Goal: Information Seeking & Learning: Learn about a topic

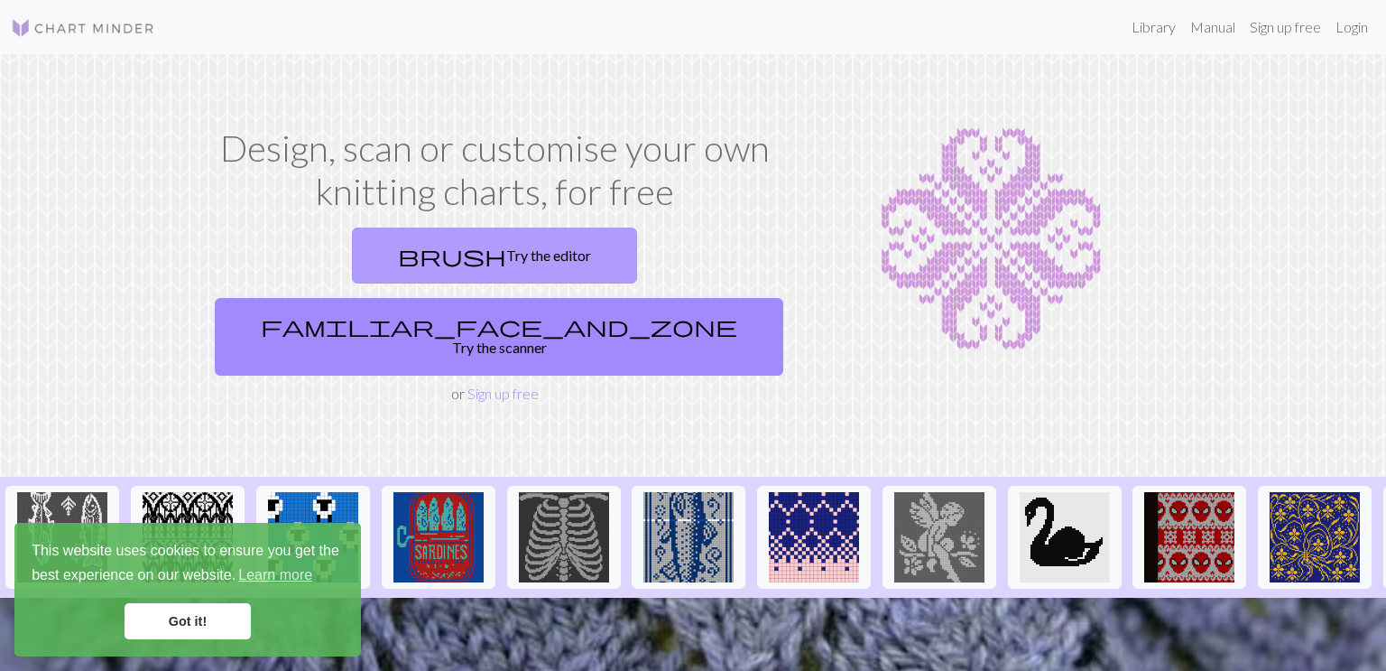
click at [432, 260] on link "brush Try the editor" at bounding box center [494, 255] width 285 height 56
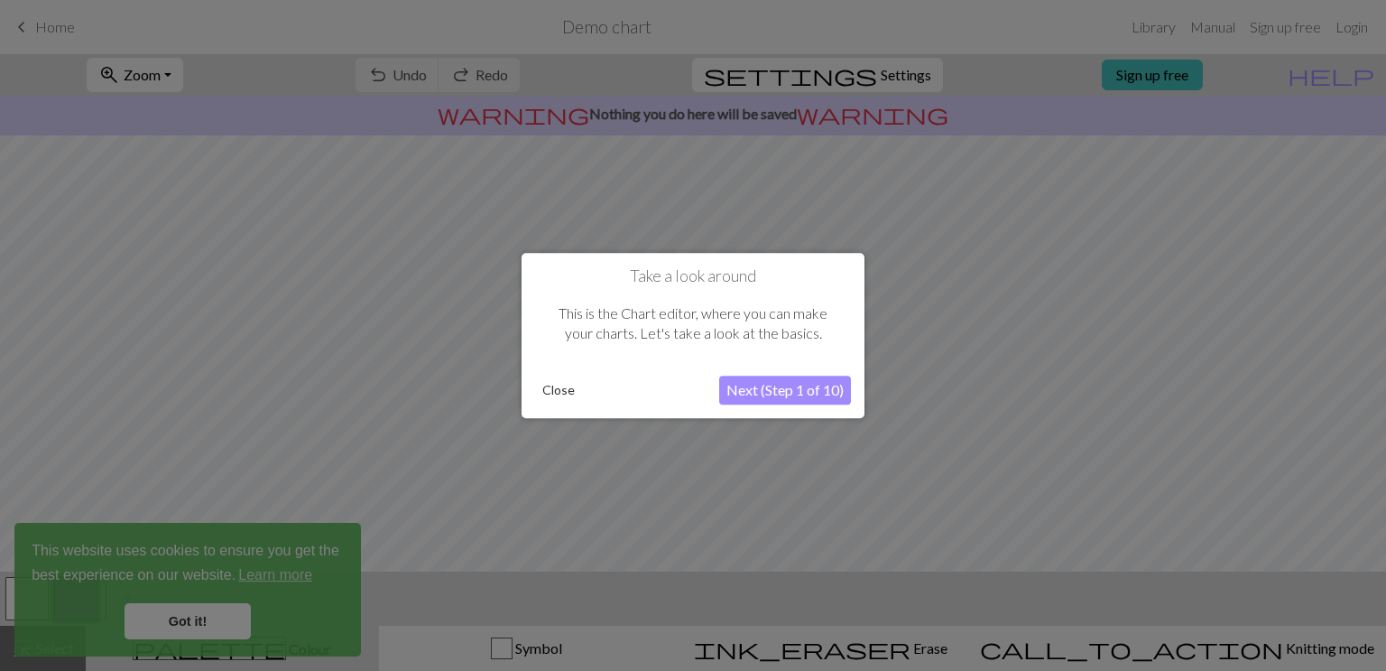
click at [841, 393] on button "Next (Step 1 of 10)" at bounding box center [785, 389] width 132 height 29
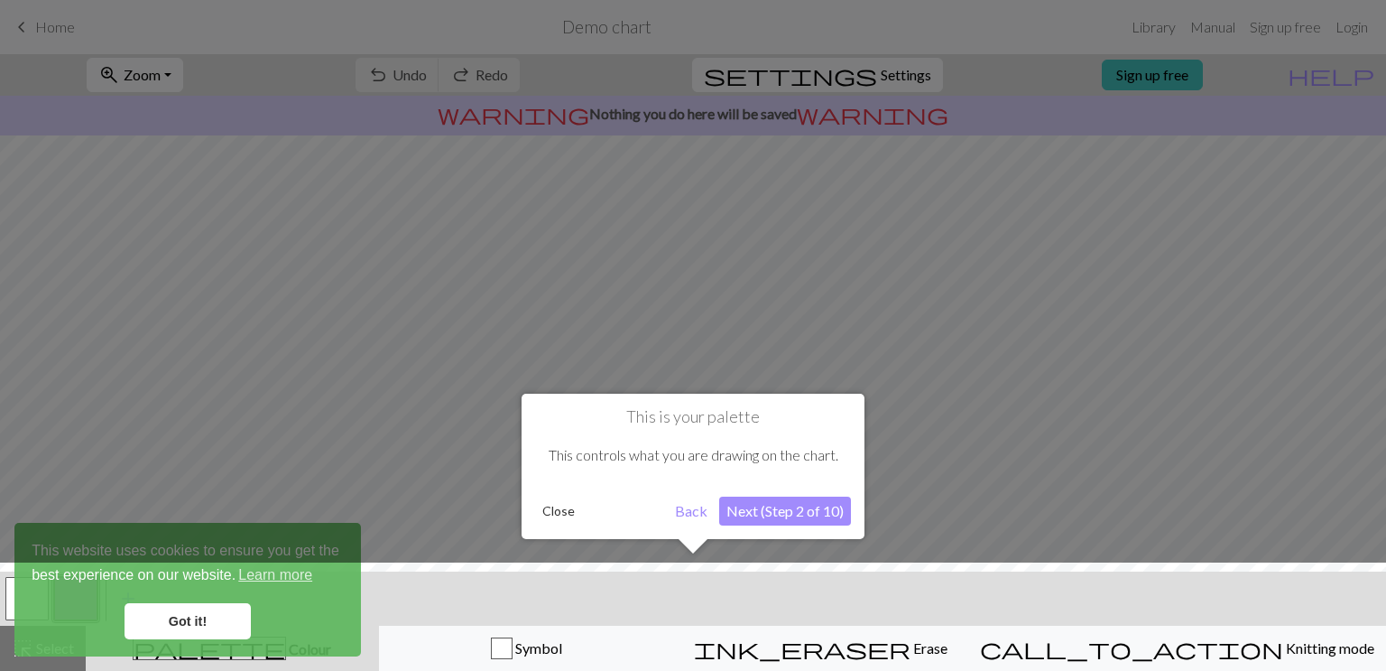
click at [555, 511] on button "Close" at bounding box center [558, 510] width 47 height 27
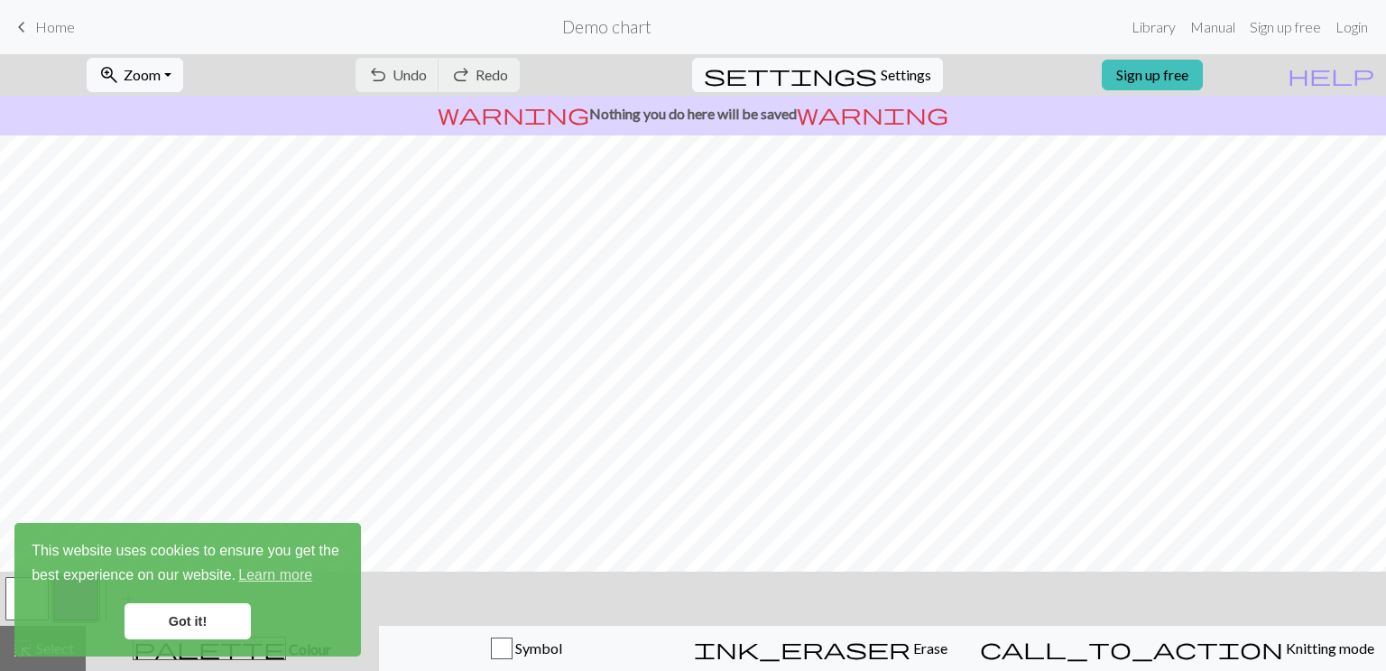
click at [196, 625] on link "Got it!" at bounding box center [188, 621] width 126 height 36
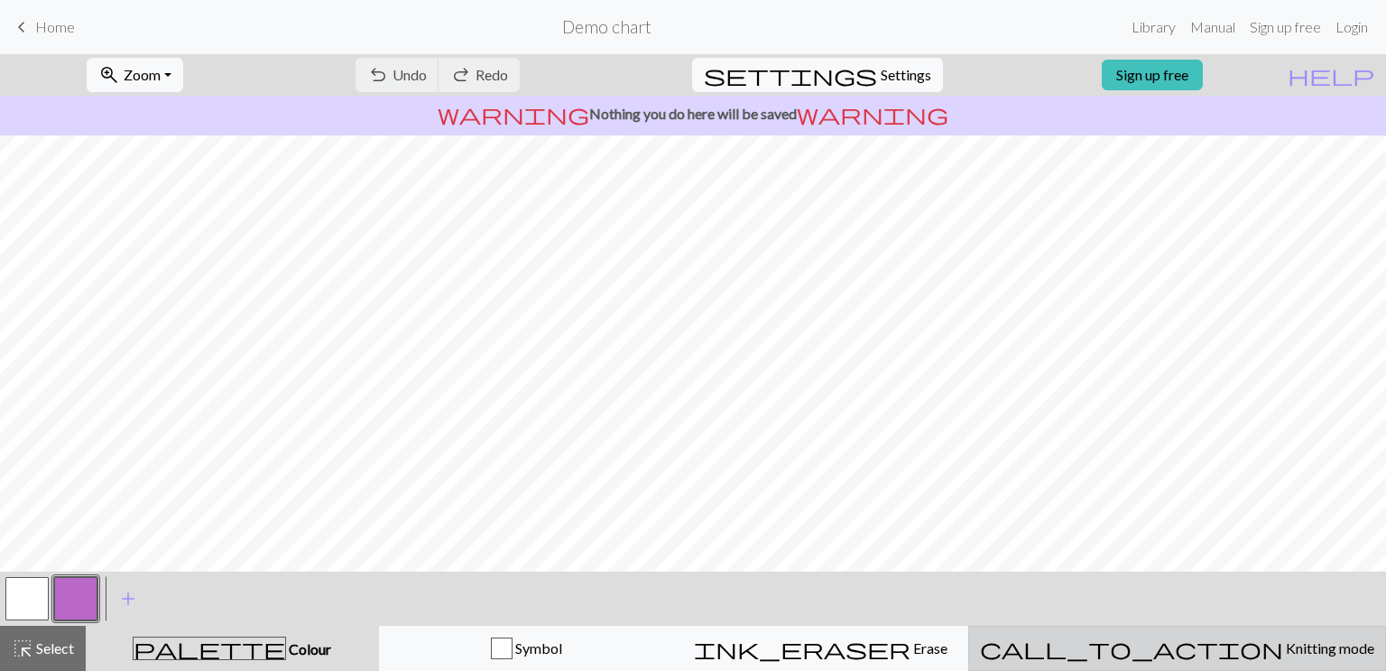
click at [1168, 643] on span "call_to_action" at bounding box center [1131, 647] width 303 height 25
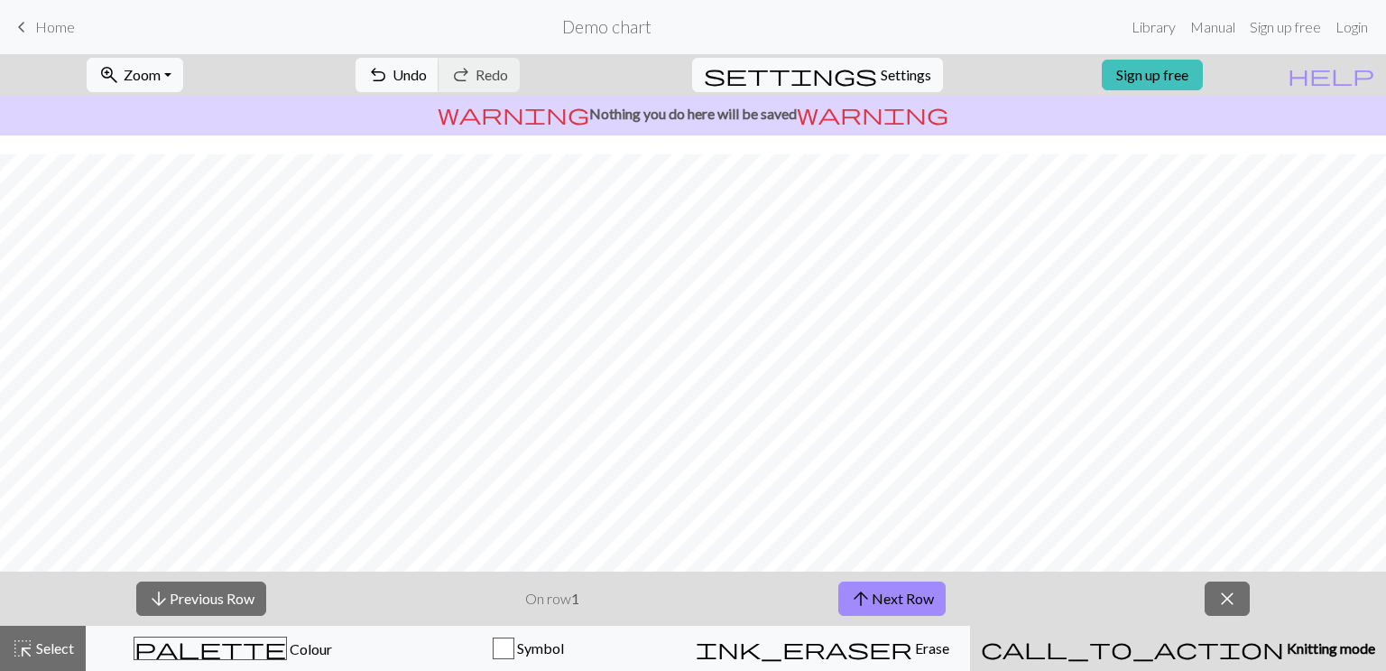
scroll to position [222, 0]
click at [1211, 602] on button "close" at bounding box center [1227, 598] width 45 height 34
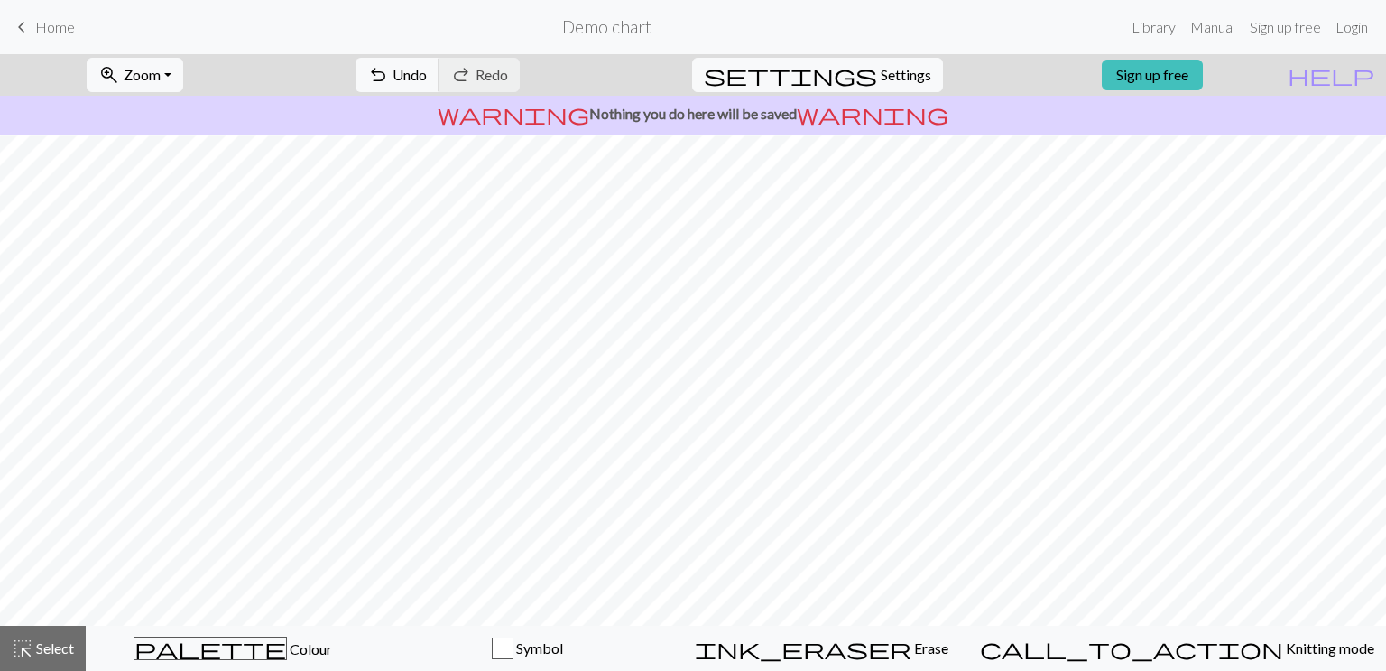
click at [35, 26] on span "Home" at bounding box center [55, 26] width 40 height 17
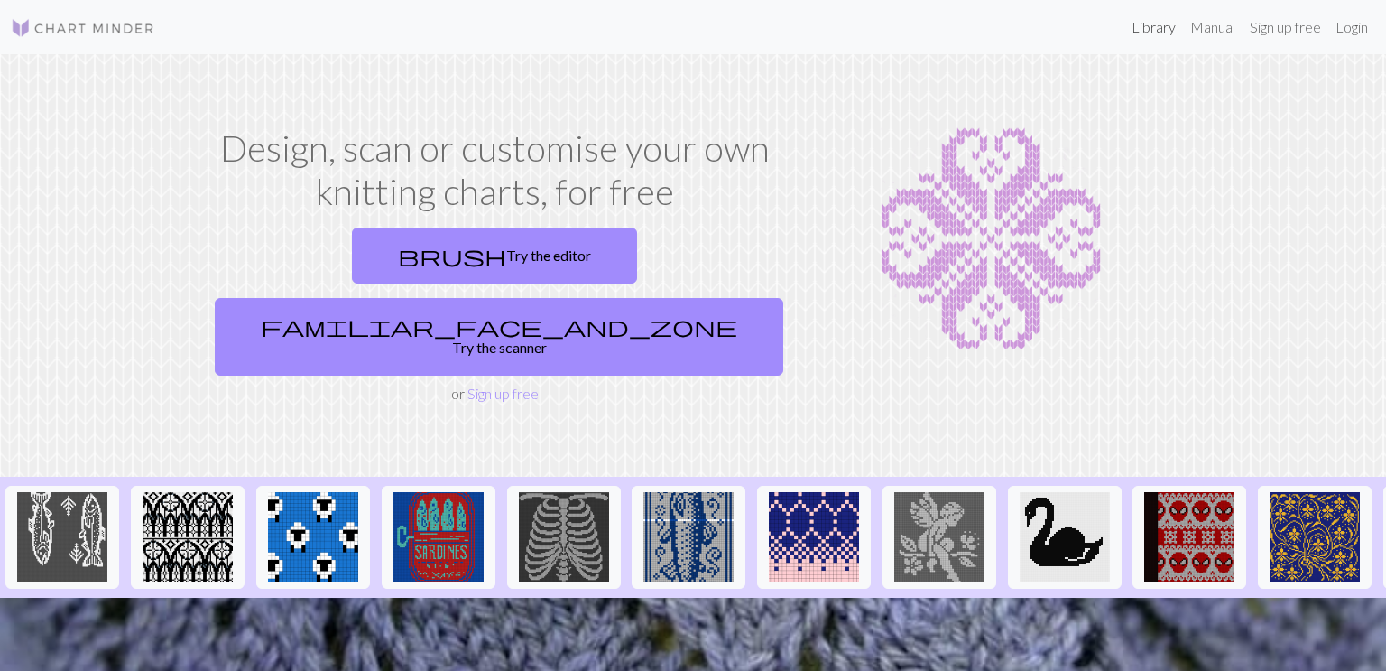
click at [1142, 27] on link "Library" at bounding box center [1153, 27] width 59 height 36
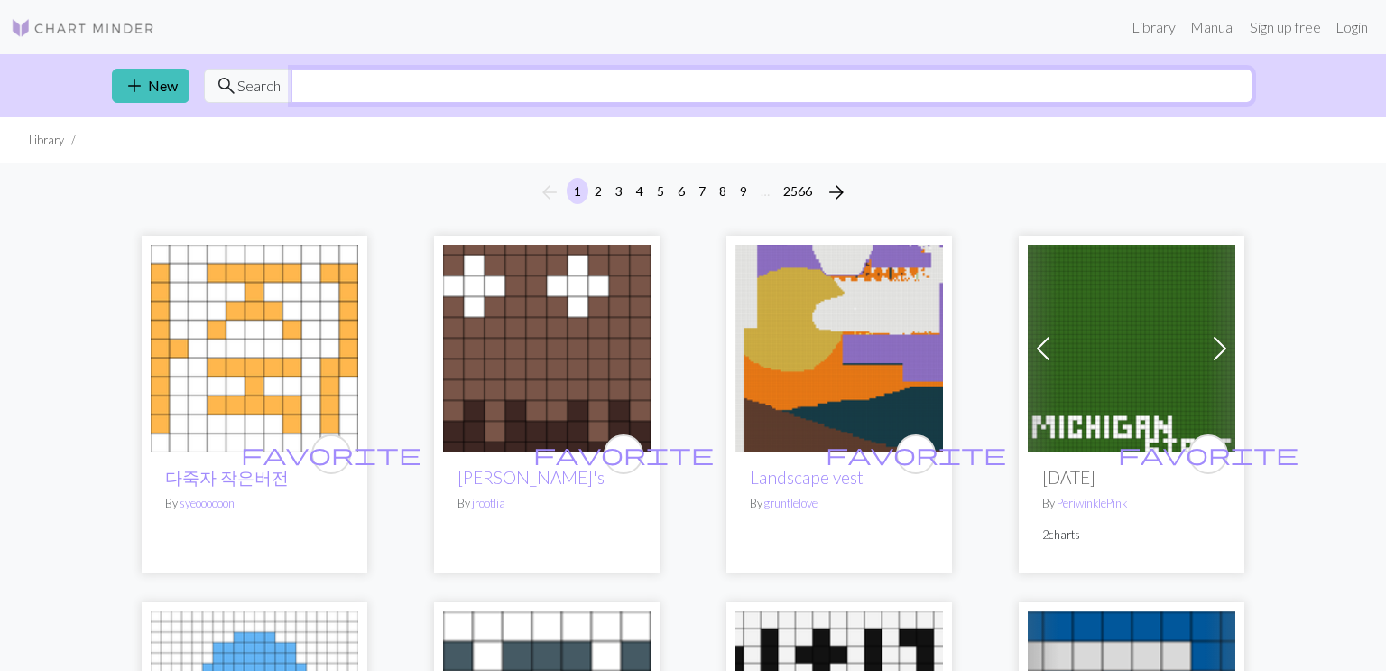
click at [605, 69] on input "text" at bounding box center [771, 86] width 961 height 34
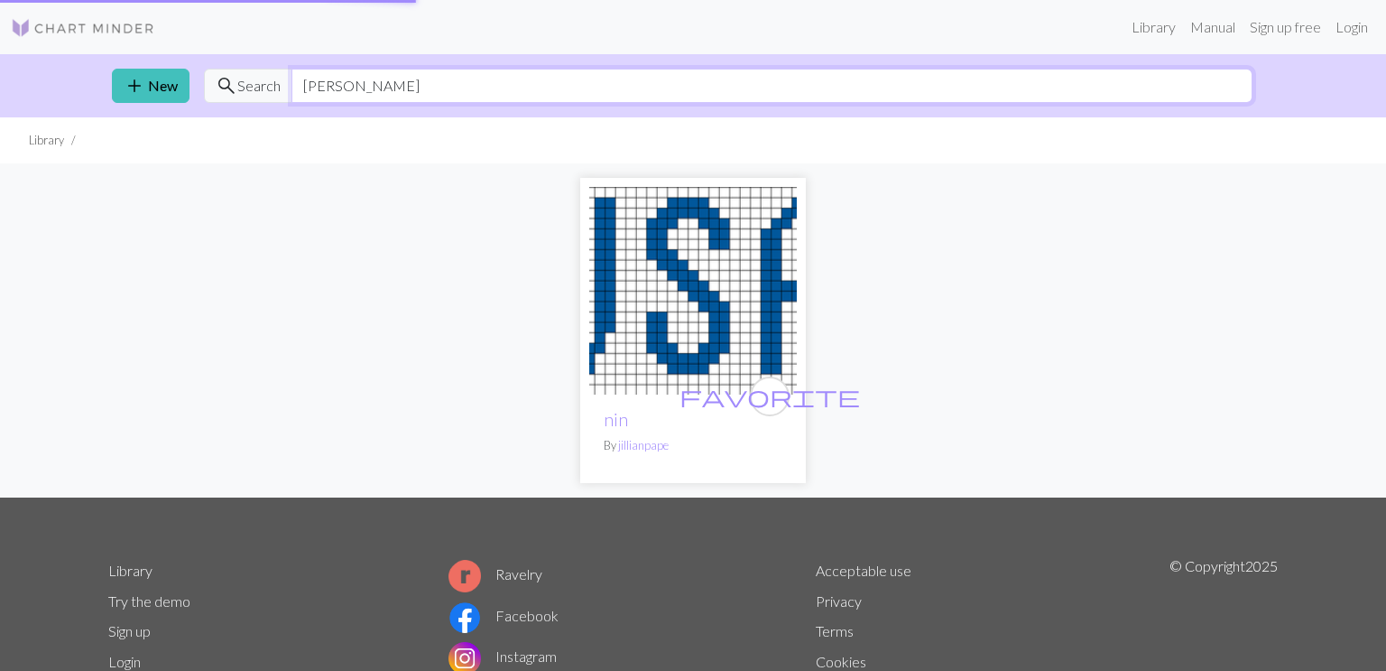
type input "nina"
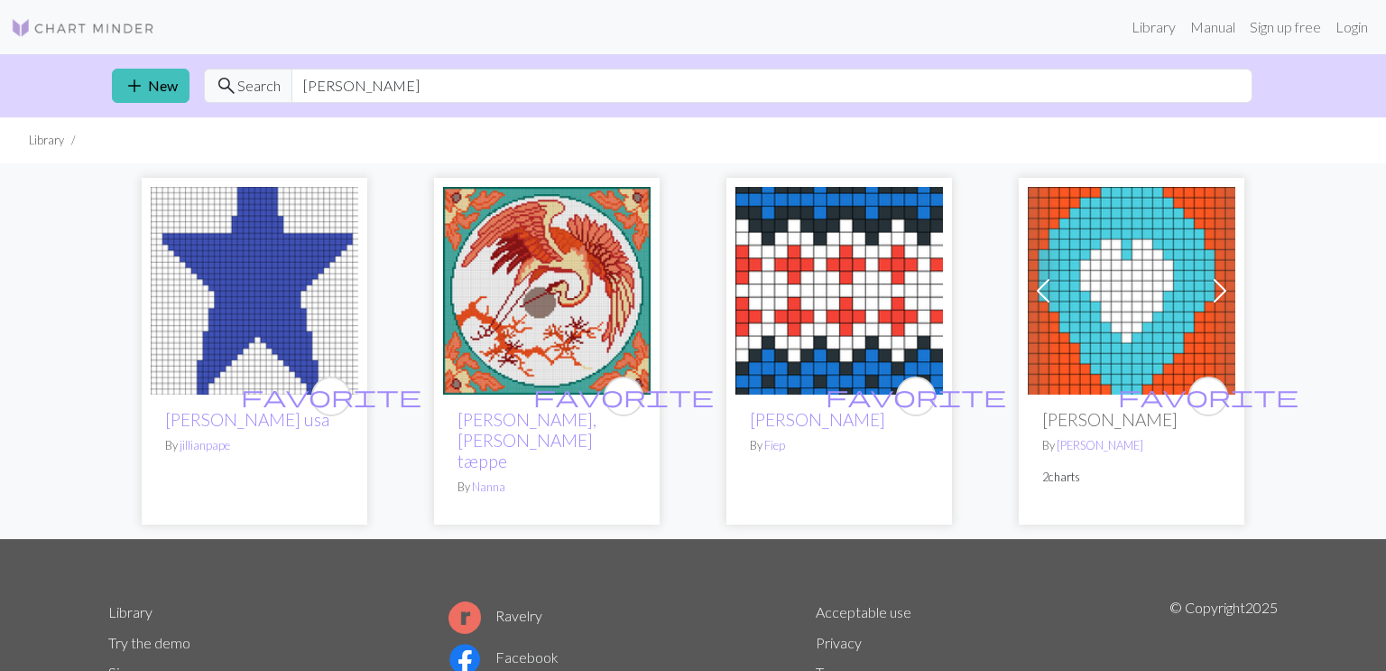
click at [60, 135] on li "Library" at bounding box center [46, 140] width 35 height 17
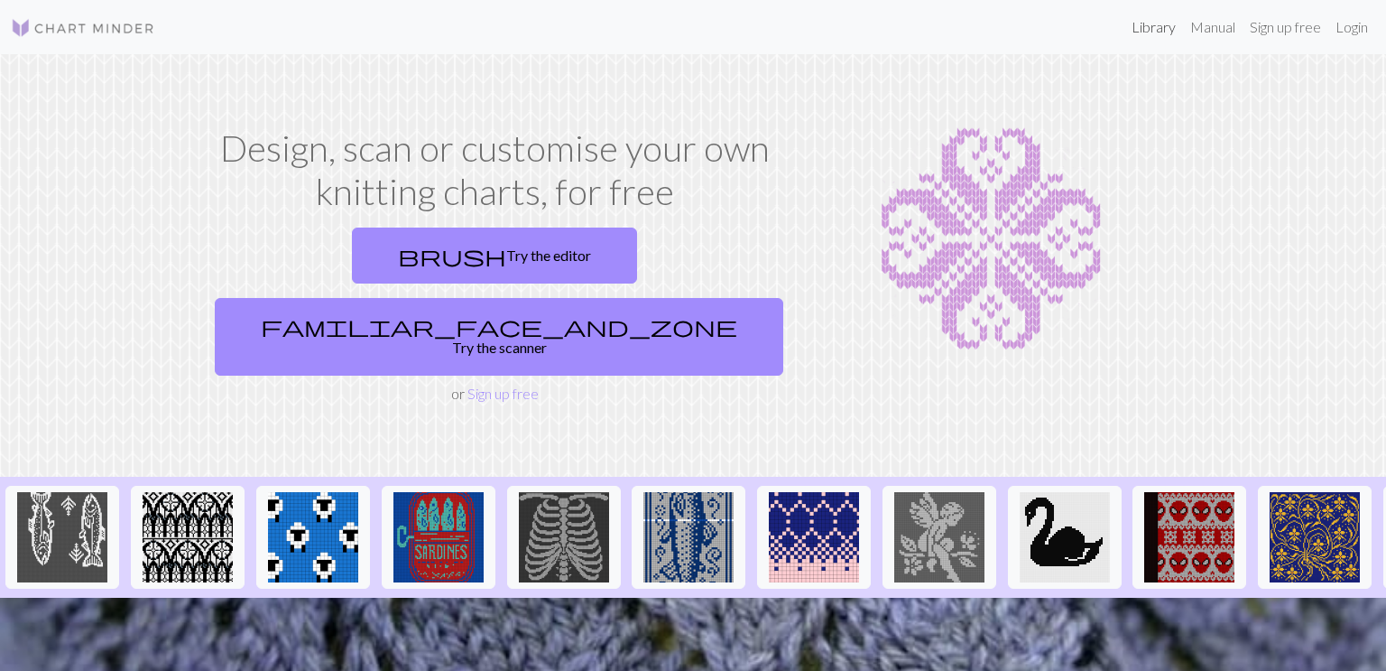
click at [1158, 25] on link "Library" at bounding box center [1153, 27] width 59 height 36
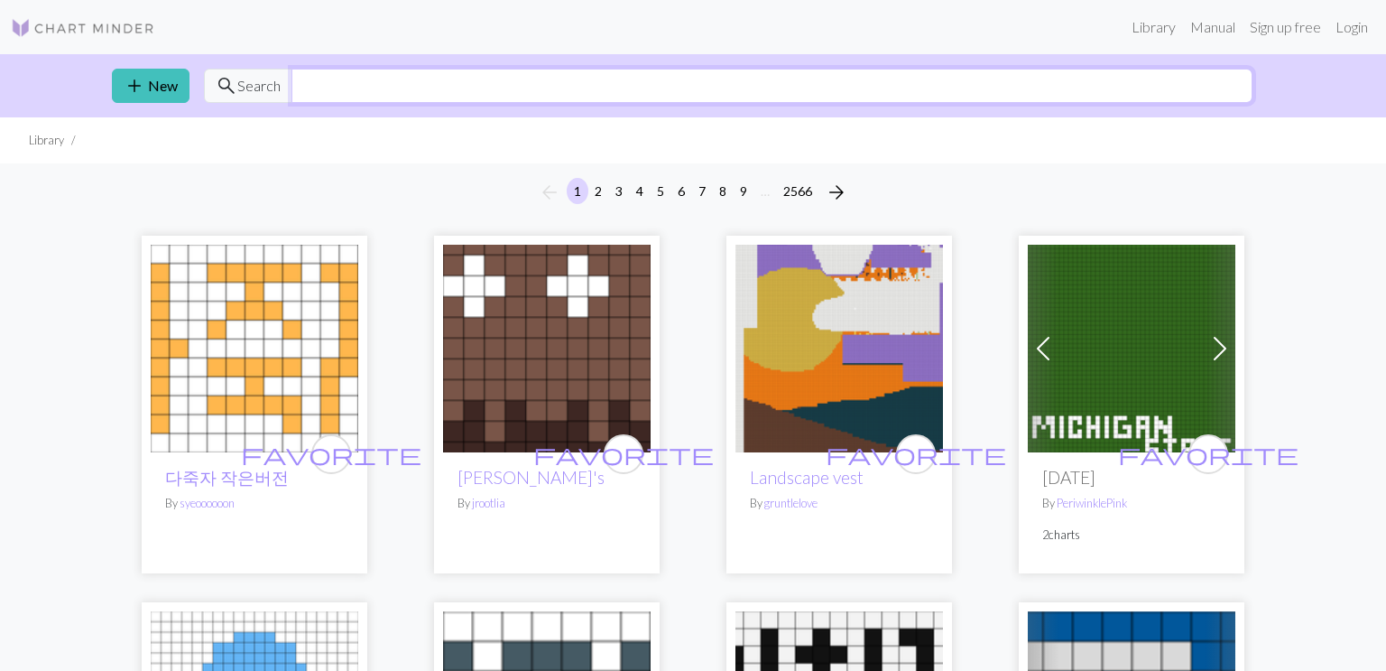
click at [865, 89] on input "text" at bounding box center [771, 86] width 961 height 34
click at [800, 81] on input "text" at bounding box center [771, 86] width 961 height 34
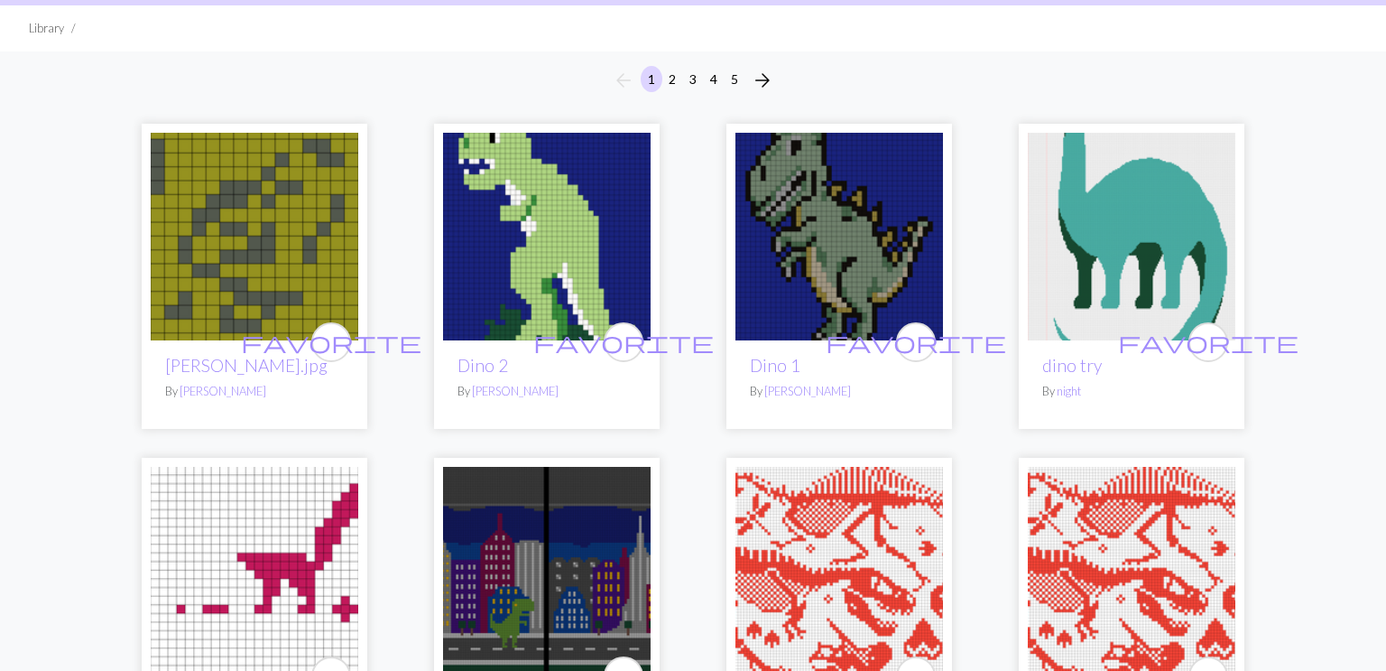
scroll to position [116, 0]
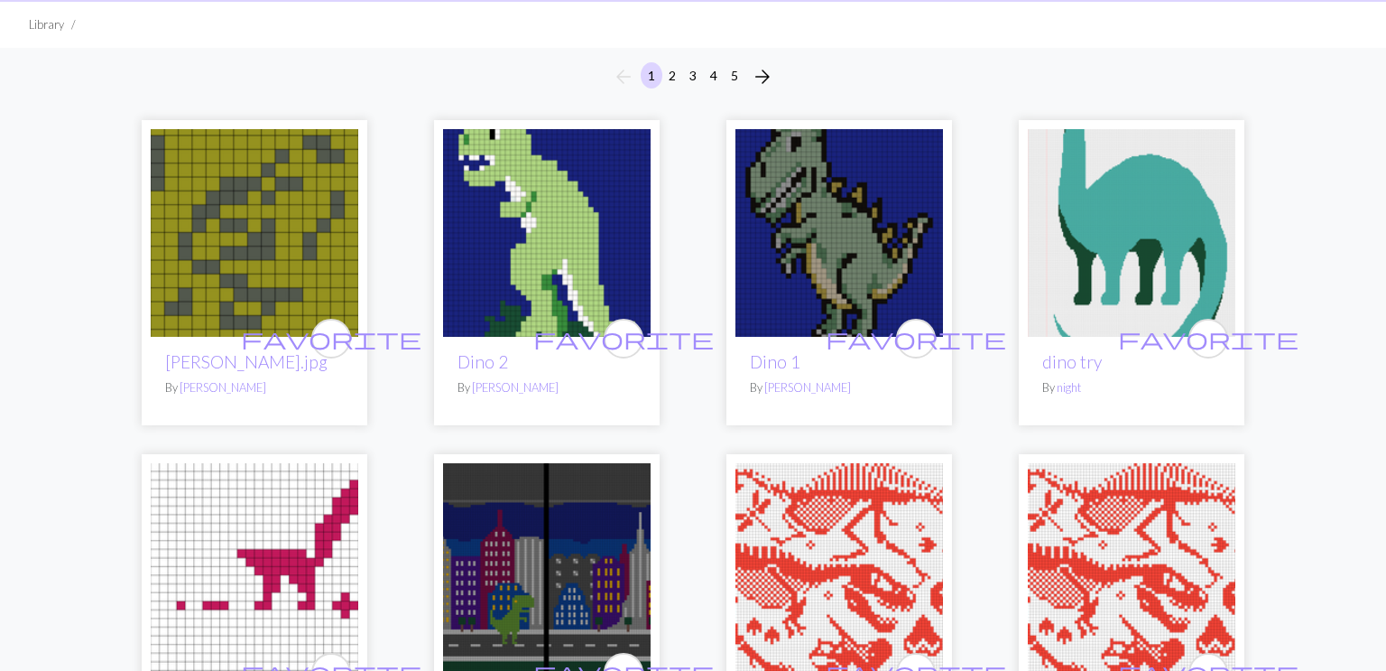
type input "dino"
click at [830, 304] on img at bounding box center [839, 233] width 208 height 208
